Goal: Task Accomplishment & Management: Complete application form

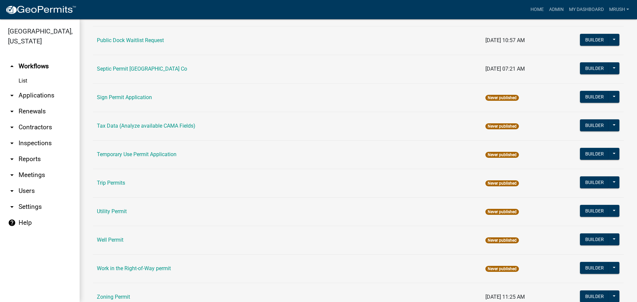
scroll to position [316, 0]
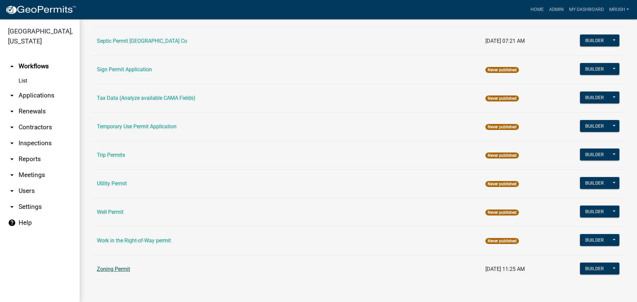
click at [117, 270] on link "Zoning Permit" at bounding box center [113, 269] width 33 height 6
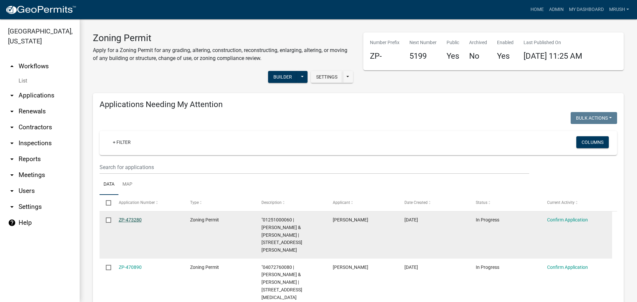
click at [134, 220] on link "ZP-473280" at bounding box center [130, 219] width 23 height 5
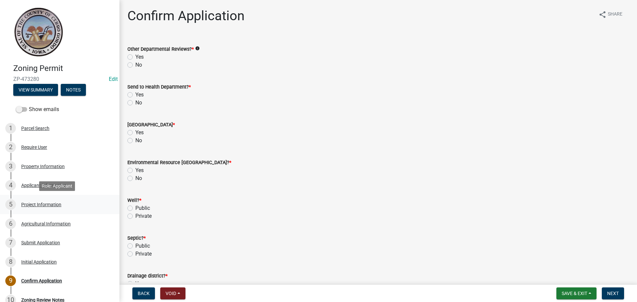
click at [41, 206] on div "Project Information" at bounding box center [41, 204] width 40 height 5
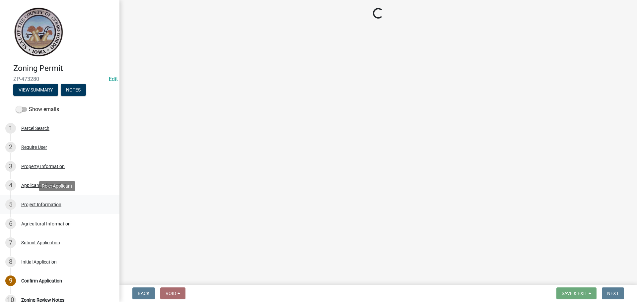
select select "c33da19a-5b3e-4f51-a669-d4d436de7689"
